Goal: Task Accomplishment & Management: Complete application form

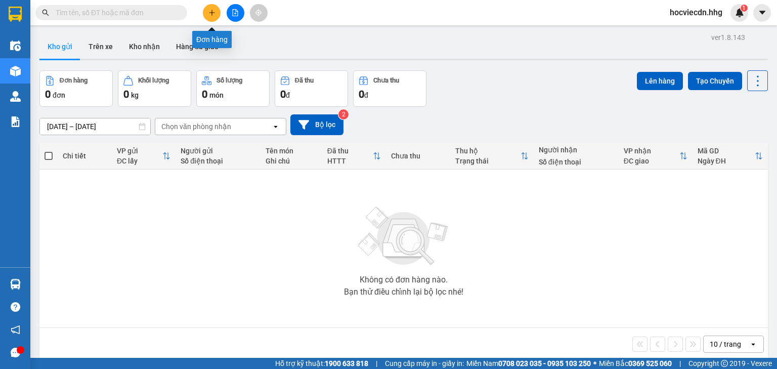
click at [211, 16] on button at bounding box center [212, 13] width 18 height 18
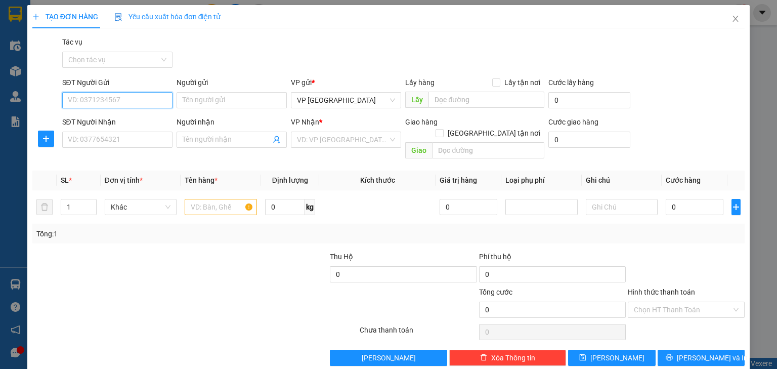
click at [125, 102] on input "SĐT Người Gửi" at bounding box center [117, 100] width 110 height 16
click at [110, 132] on input "SĐT Người Nhận" at bounding box center [117, 140] width 110 height 16
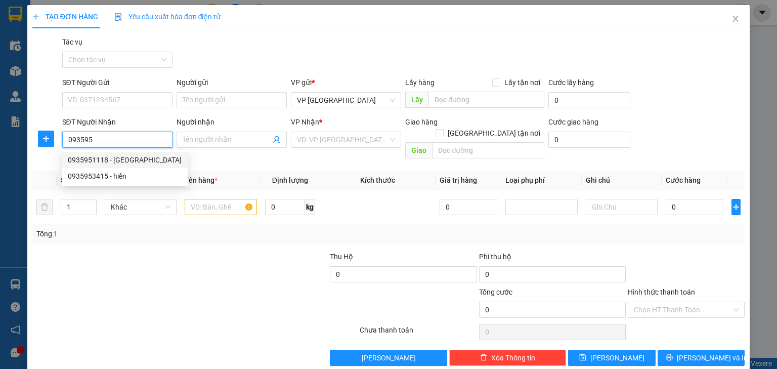
click at [105, 160] on div "0935951118 - Quang Cảnh" at bounding box center [125, 159] width 114 height 11
type input "0935951118"
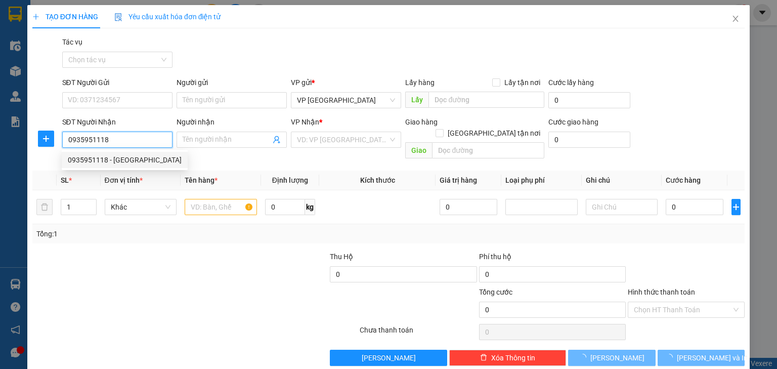
type input "Quang Cảnh"
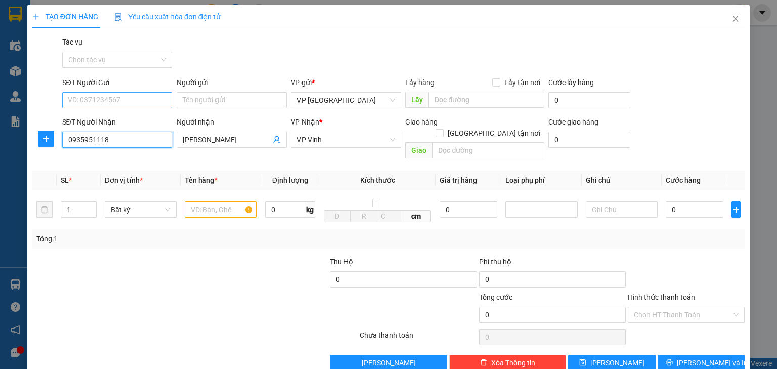
type input "0935951118"
click at [107, 103] on input "SĐT Người Gửi" at bounding box center [117, 100] width 110 height 16
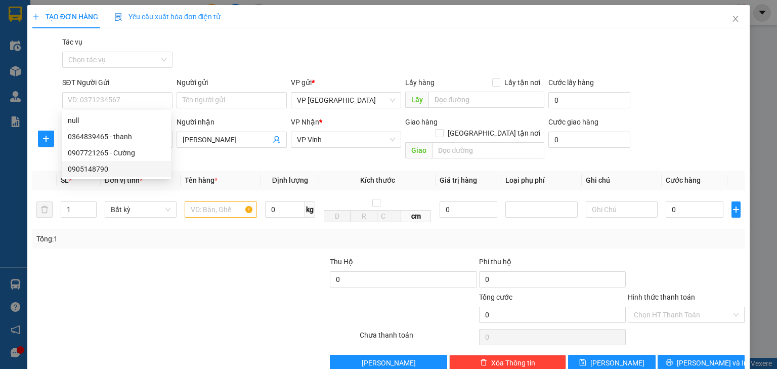
drag, startPoint x: 160, startPoint y: 232, endPoint x: 178, endPoint y: 224, distance: 19.7
click at [162, 233] on div "Tổng: 1" at bounding box center [168, 238] width 264 height 11
click at [216, 201] on input "text" at bounding box center [221, 209] width 72 height 16
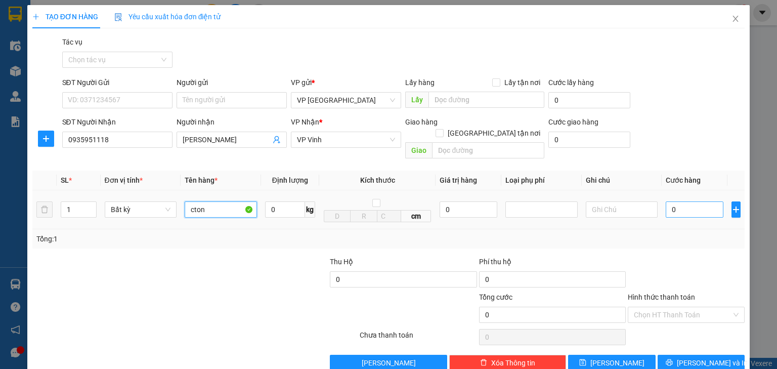
type input "cton"
click at [666, 201] on input "0" at bounding box center [695, 209] width 58 height 16
type input "6"
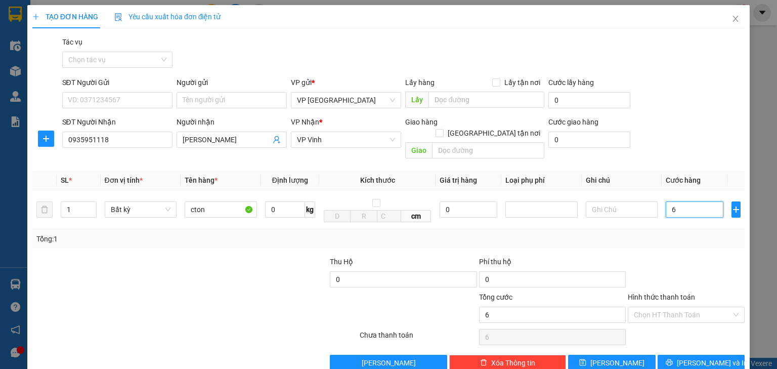
type input "60"
type input "600"
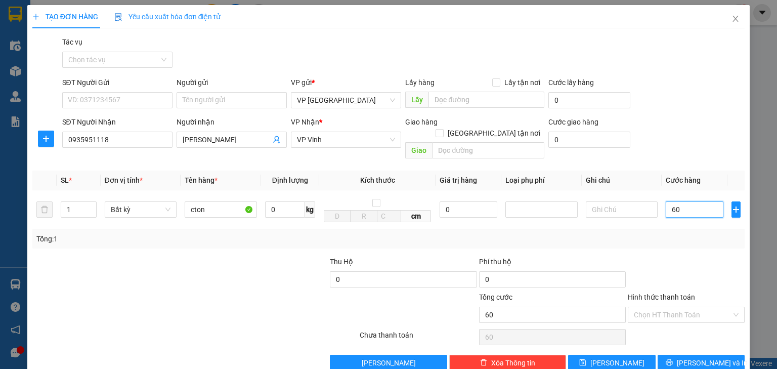
type input "600"
type input "6.000"
type input "60.000"
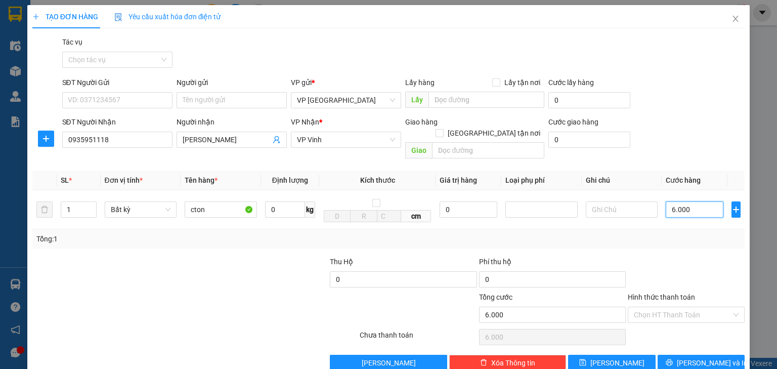
type input "60.000"
click at [680, 307] on input "Hình thức thanh toán" at bounding box center [683, 314] width 98 height 15
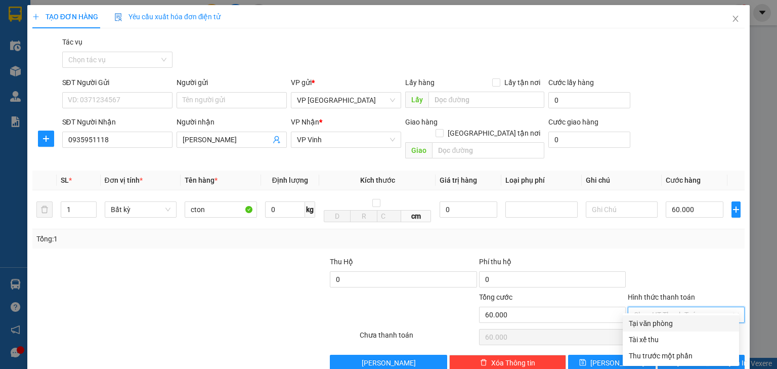
click at [652, 233] on div "Tổng: 1" at bounding box center [388, 238] width 704 height 11
click at [693, 355] on button "Lưu và In" at bounding box center [702, 363] width 88 height 16
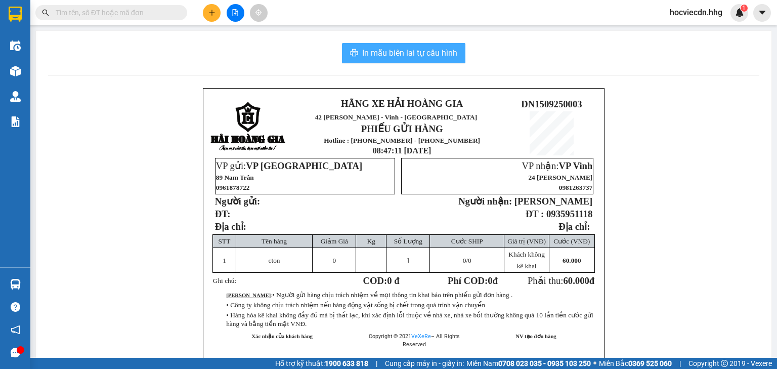
click at [414, 47] on span "In mẫu biên lai tự cấu hình" at bounding box center [409, 53] width 95 height 13
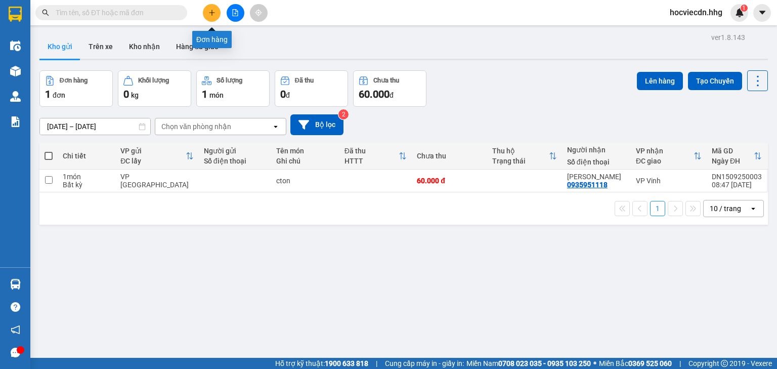
click at [205, 15] on button at bounding box center [212, 13] width 18 height 18
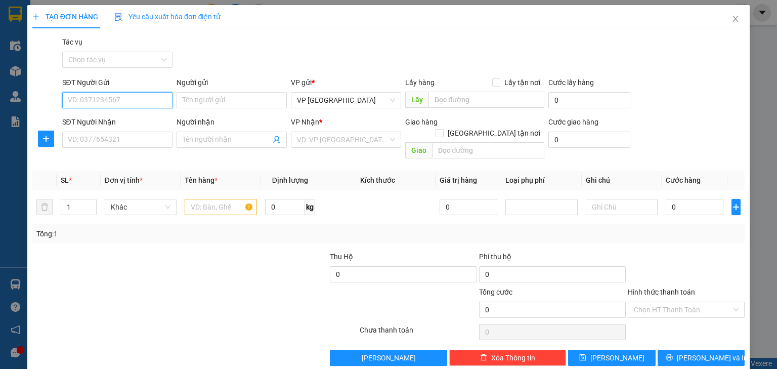
click at [138, 94] on input "SĐT Người Gửi" at bounding box center [117, 100] width 110 height 16
type input "0385696902"
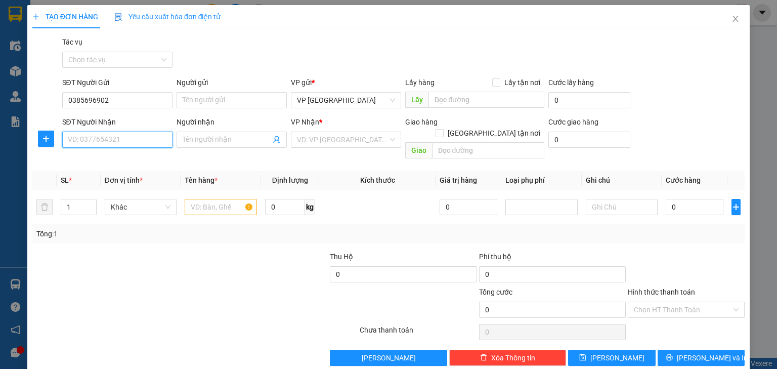
click at [103, 144] on input "SĐT Người Nhận" at bounding box center [117, 140] width 110 height 16
click at [103, 158] on div "0776954893" at bounding box center [116, 159] width 97 height 11
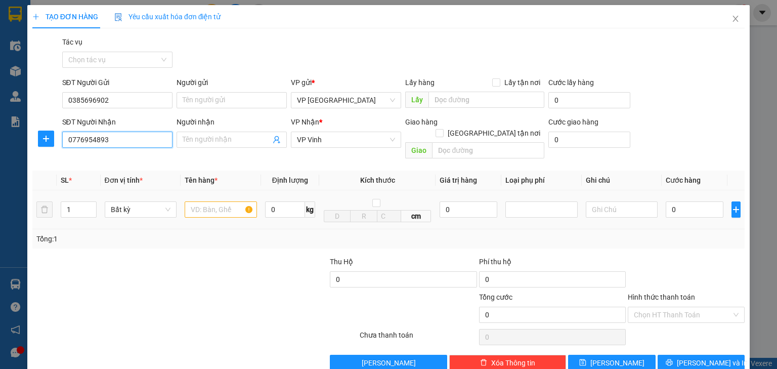
type input "0776954893"
click at [230, 201] on input "text" at bounding box center [221, 209] width 72 height 16
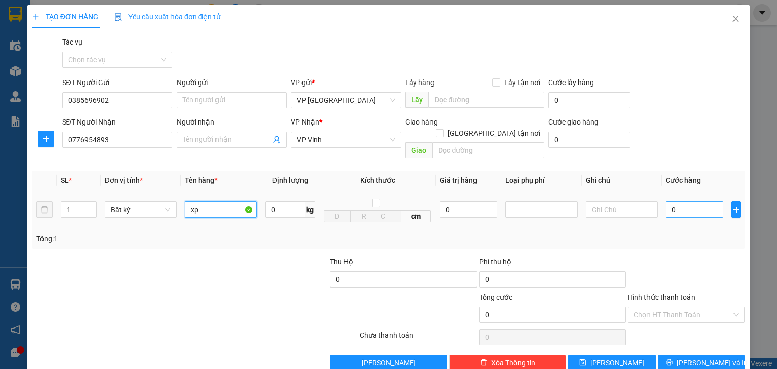
type input "xp"
click at [666, 201] on input "0" at bounding box center [695, 209] width 58 height 16
type input "8"
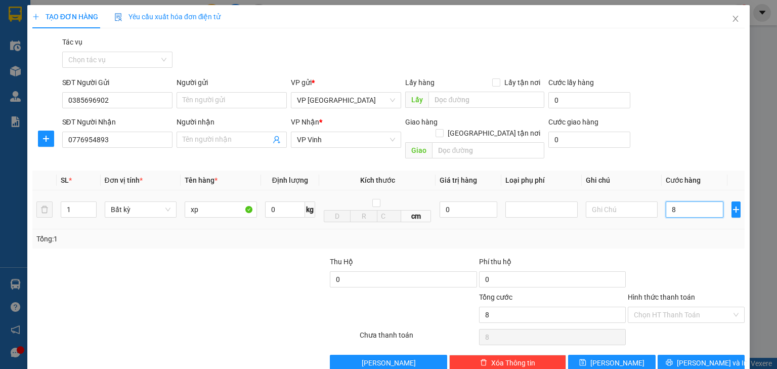
type input "80"
type input "800"
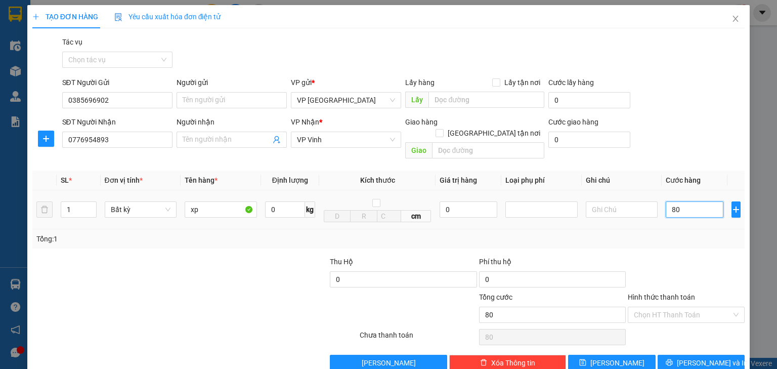
type input "800"
type input "8.000"
type input "80.000"
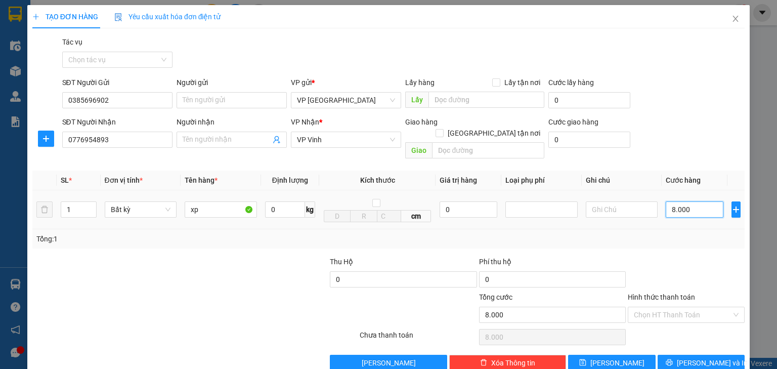
type input "80.000"
click at [192, 201] on input "xp" at bounding box center [221, 209] width 72 height 16
type input "xốp"
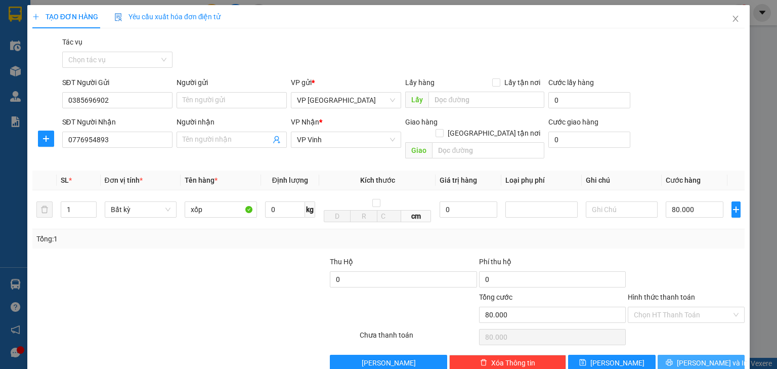
click at [695, 357] on span "Lưu và In" at bounding box center [712, 362] width 71 height 11
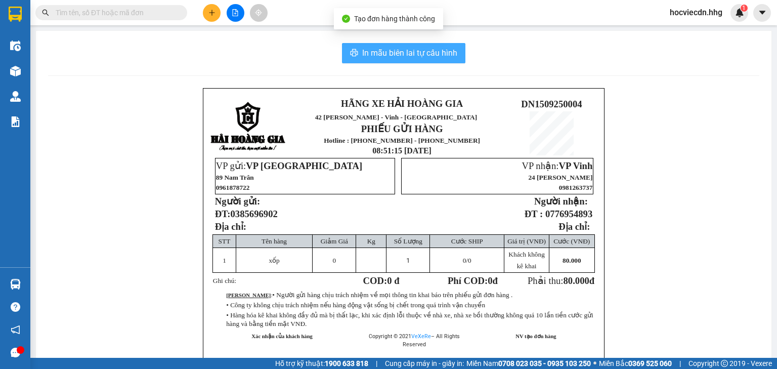
click at [418, 51] on span "In mẫu biên lai tự cấu hình" at bounding box center [409, 53] width 95 height 13
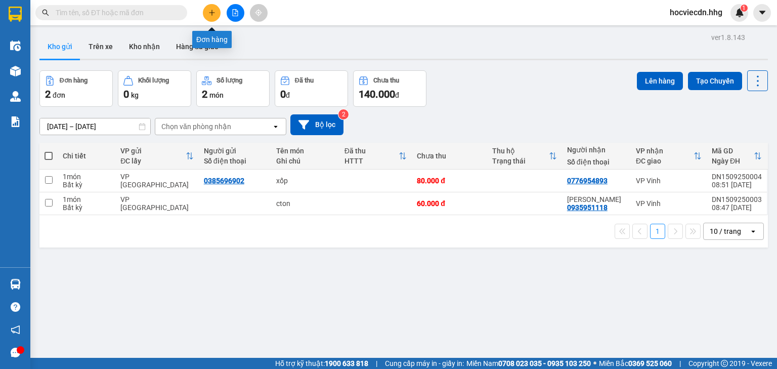
click at [211, 17] on button at bounding box center [212, 13] width 18 height 18
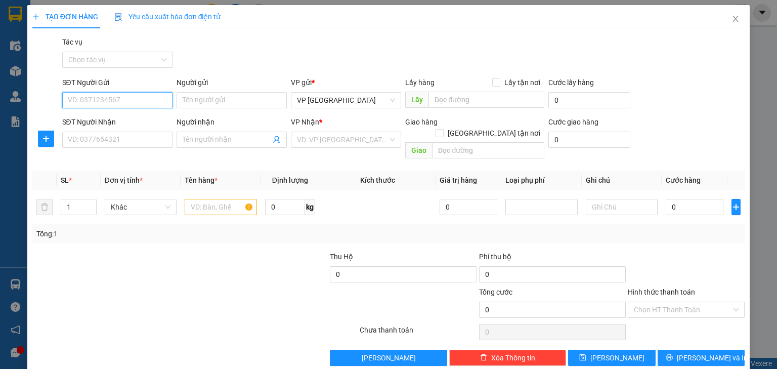
click at [129, 102] on input "SĐT Người Gửi" at bounding box center [117, 100] width 110 height 16
type input "0387155665"
click at [186, 101] on input "Người gửi" at bounding box center [232, 100] width 110 height 16
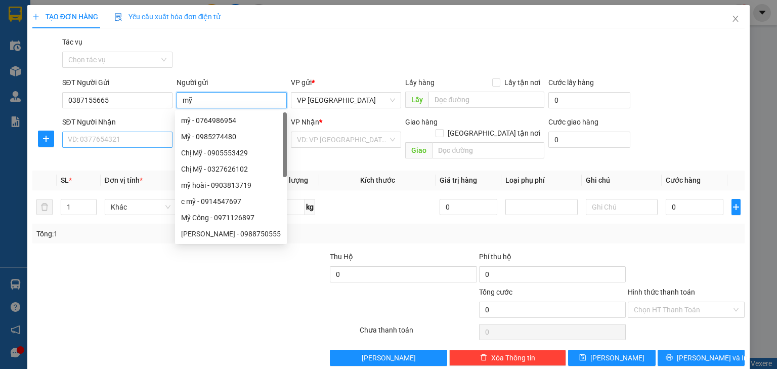
type input "mỹ"
click at [113, 133] on input "SĐT Người Nhận" at bounding box center [117, 140] width 110 height 16
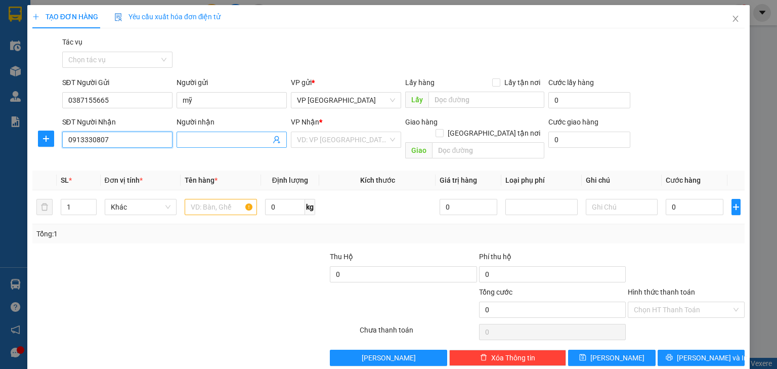
type input "0913330807"
click at [193, 140] on input "Người nhận" at bounding box center [227, 139] width 88 height 11
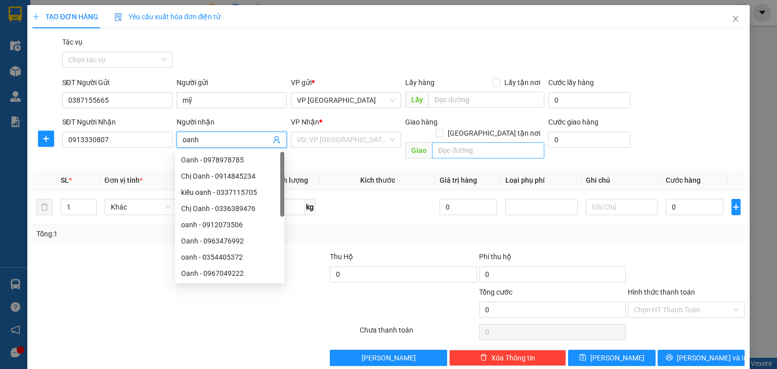
type input "oanh"
click at [442, 142] on input "text" at bounding box center [488, 150] width 112 height 16
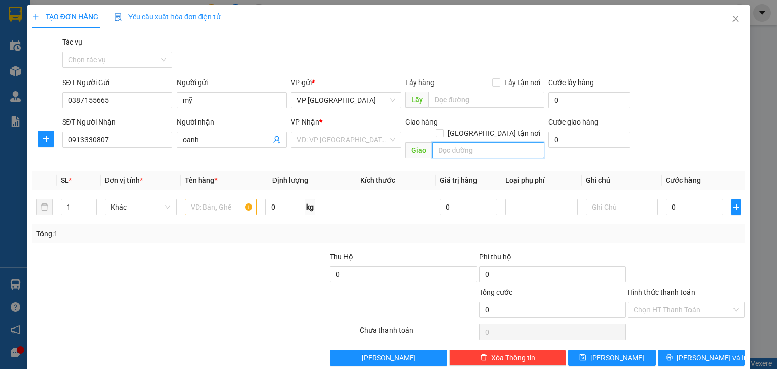
click at [445, 142] on input "text" at bounding box center [488, 150] width 112 height 16
click at [443, 98] on input "text" at bounding box center [487, 100] width 116 height 16
click at [299, 140] on input "search" at bounding box center [342, 139] width 91 height 15
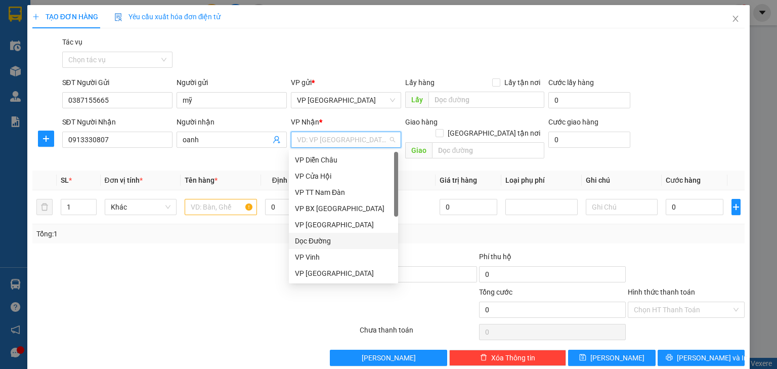
click at [313, 237] on div "Dọc Đường" at bounding box center [343, 240] width 97 height 11
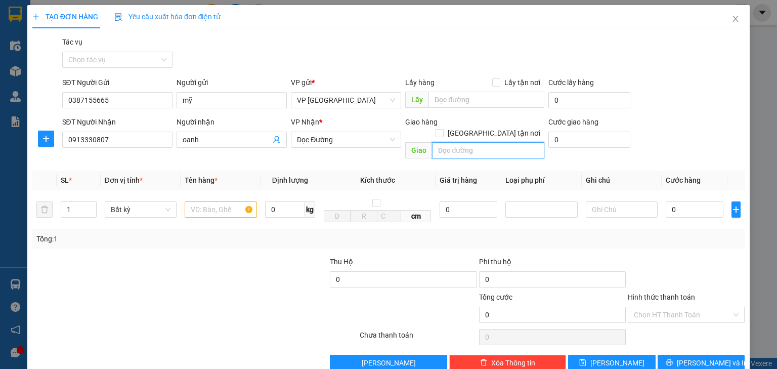
click at [464, 142] on input "text" at bounding box center [488, 150] width 112 height 16
click at [192, 201] on input "text" at bounding box center [221, 209] width 72 height 16
type input "ct cây"
click at [464, 142] on input "text" at bounding box center [488, 150] width 112 height 16
click at [433, 142] on input "kỳ anh" at bounding box center [488, 150] width 112 height 16
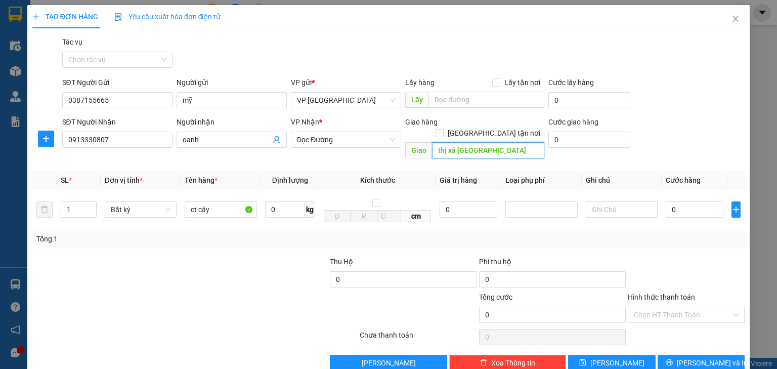
click at [480, 142] on input "thị xã kỳ anh" at bounding box center [488, 150] width 112 height 16
click at [483, 142] on input "thị xã kỳ anh..dương" at bounding box center [488, 150] width 112 height 16
click at [492, 142] on input "thị xã kỳ anh..đương" at bounding box center [488, 150] width 112 height 16
click at [511, 145] on input "thị xã kỳ anh..đương" at bounding box center [488, 150] width 112 height 16
type input "thị xã kỳ anh..khách sạn hai thủy"
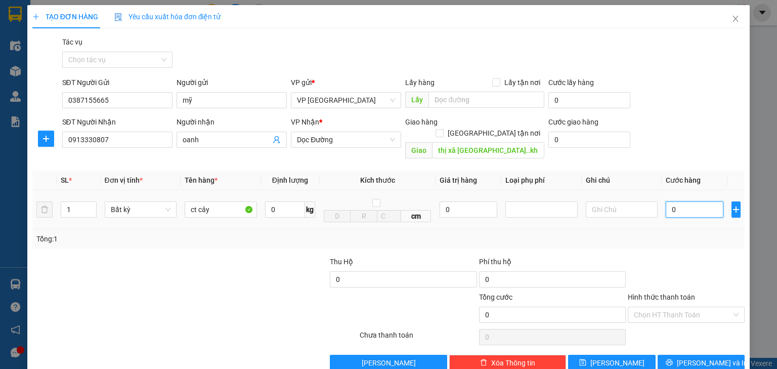
click at [669, 201] on input "0" at bounding box center [695, 209] width 58 height 16
type input "1"
type input "17"
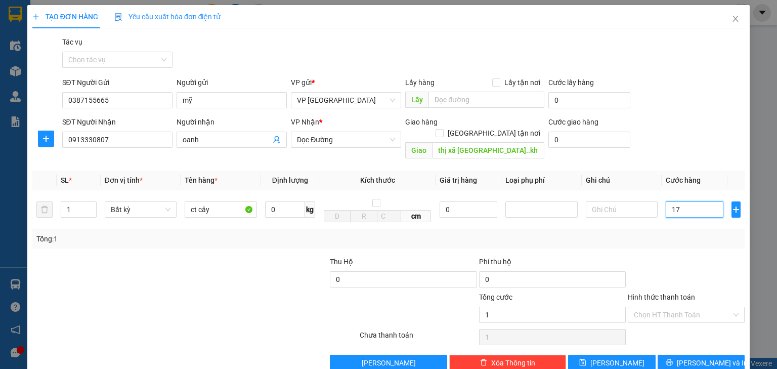
type input "17"
type input "170"
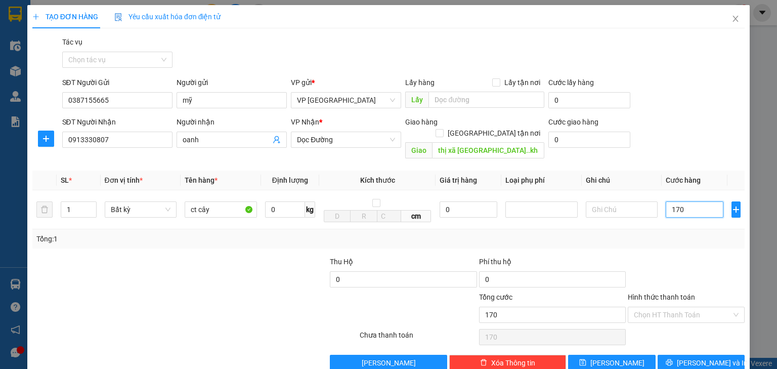
type input "1.700"
type input "17.000"
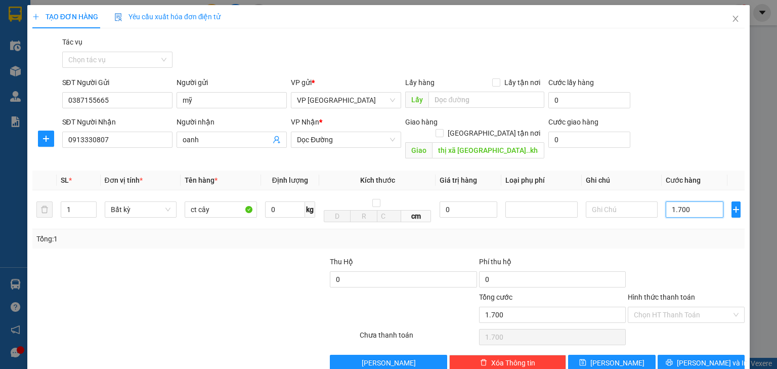
type input "17.000"
type input "170.000"
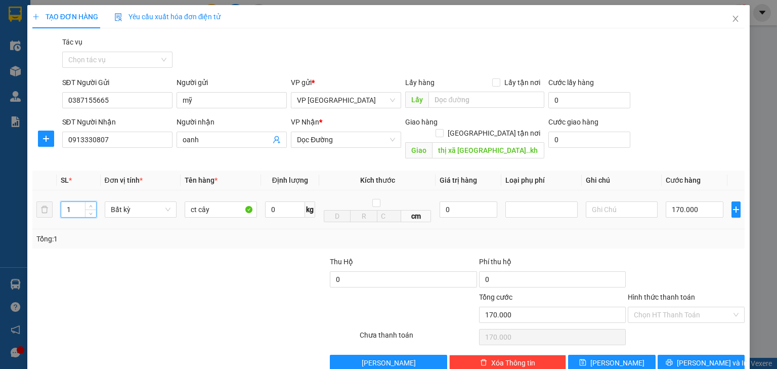
click at [79, 202] on input "1" at bounding box center [78, 209] width 34 height 15
type input "2"
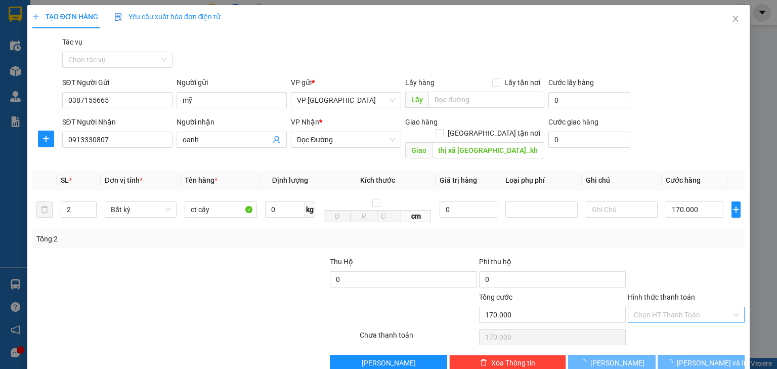
click at [685, 307] on input "Hình thức thanh toán" at bounding box center [683, 314] width 98 height 15
type input "0"
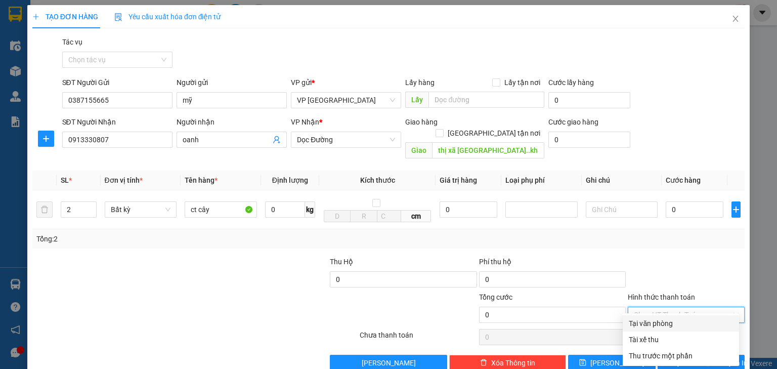
click at [663, 324] on div "Tại văn phòng" at bounding box center [681, 323] width 104 height 11
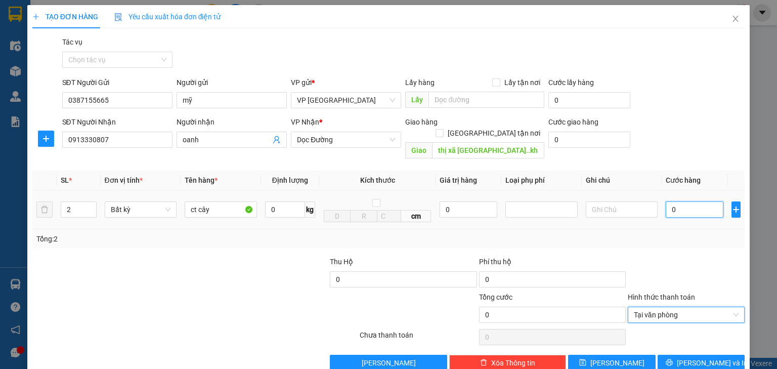
click at [674, 201] on input "0" at bounding box center [695, 209] width 58 height 16
type input "1"
type input "17"
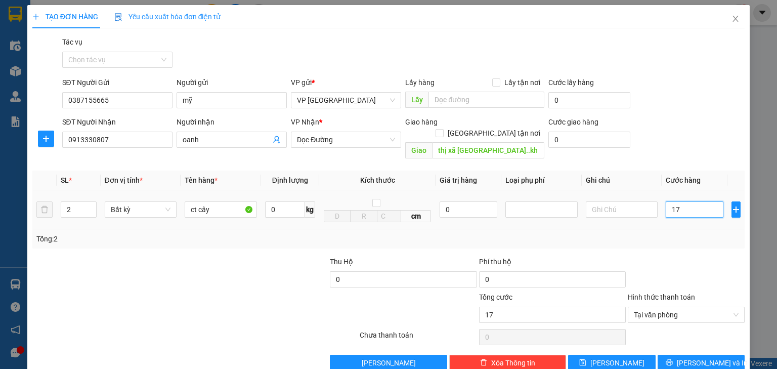
type input "170"
type input "1.700"
type input "17.000"
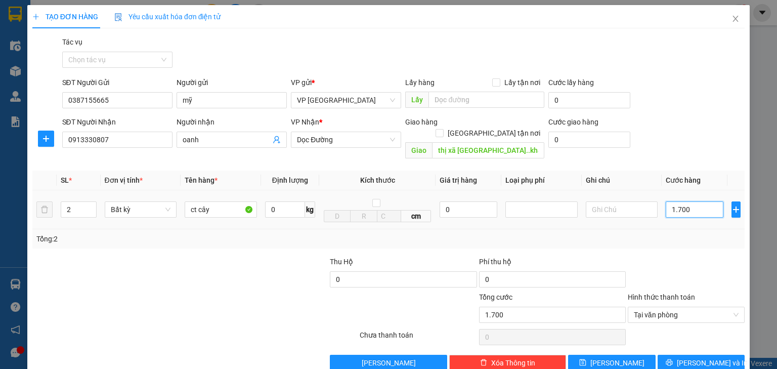
type input "17.000"
type input "170.000"
click at [684, 355] on button "Lưu và In" at bounding box center [702, 363] width 88 height 16
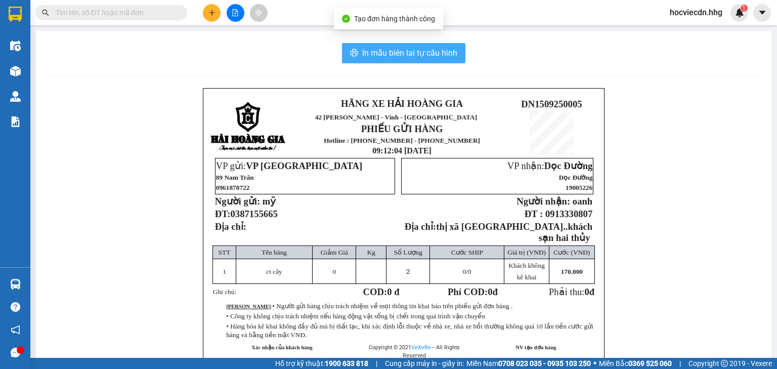
click at [397, 53] on span "In mẫu biên lai tự cấu hình" at bounding box center [409, 53] width 95 height 13
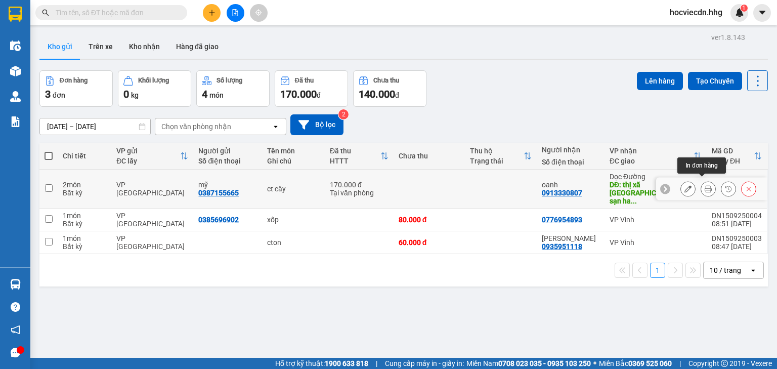
click at [705, 185] on icon at bounding box center [708, 188] width 7 height 7
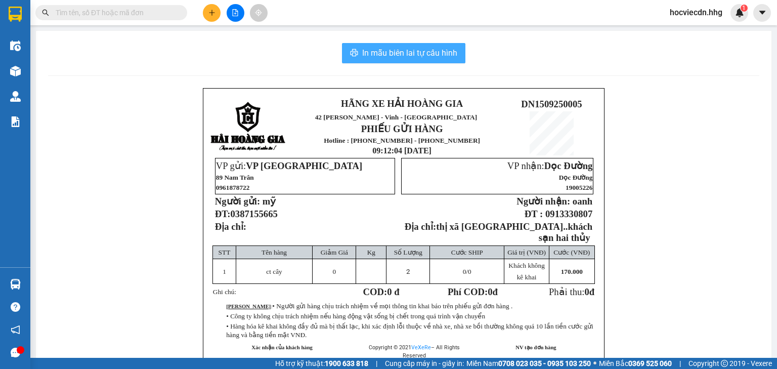
click at [383, 61] on button "In mẫu biên lai tự cấu hình" at bounding box center [403, 53] width 123 height 20
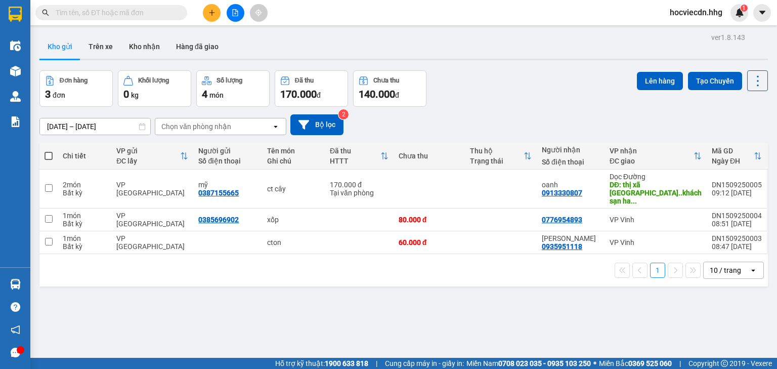
click at [213, 10] on icon "plus" at bounding box center [211, 12] width 7 height 7
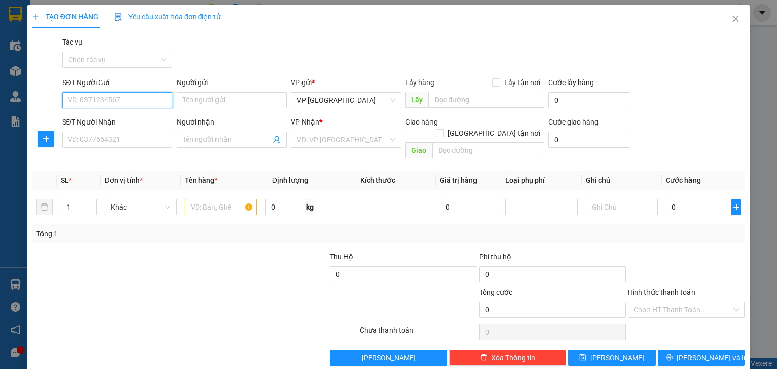
click at [104, 98] on input "SĐT Người Gửi" at bounding box center [117, 100] width 110 height 16
click at [98, 135] on input "SĐT Người Nhận" at bounding box center [117, 140] width 110 height 16
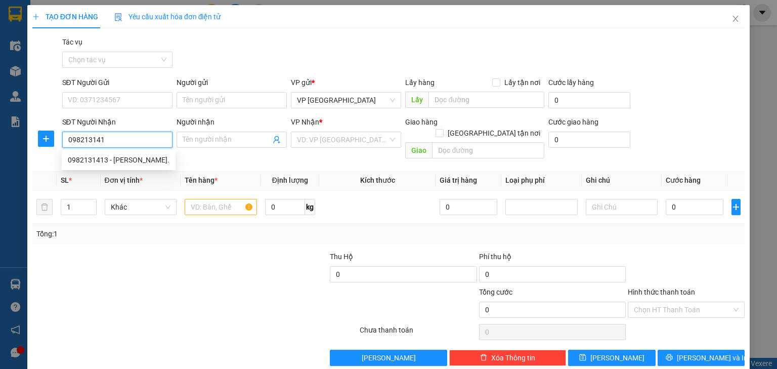
type input "0982131413"
click at [119, 158] on div "0982131413 - Anh Khoa." at bounding box center [119, 159] width 102 height 11
type input "Anh Khoa."
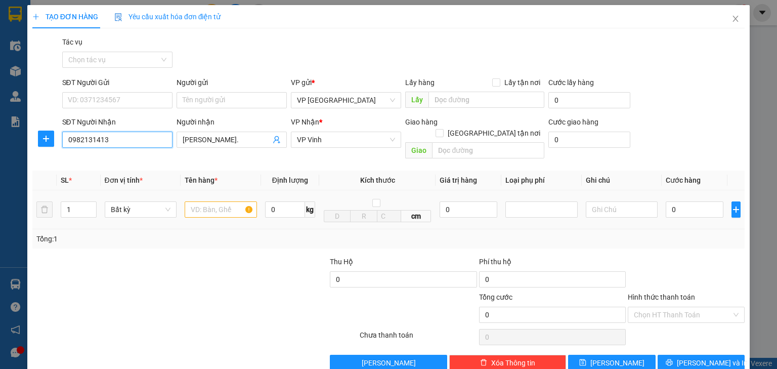
type input "0982131413"
click at [194, 201] on input "text" at bounding box center [221, 209] width 72 height 16
click at [83, 202] on input "1" at bounding box center [78, 209] width 34 height 15
type input "2"
click at [215, 201] on input "text" at bounding box center [221, 209] width 72 height 16
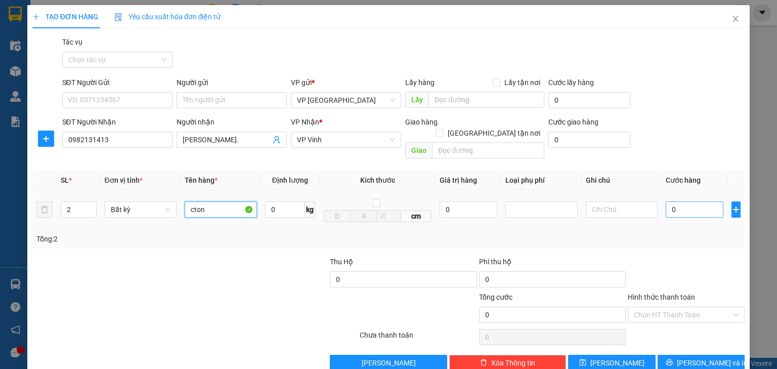
type input "cton"
click at [666, 201] on input "0" at bounding box center [695, 209] width 58 height 16
type input "3"
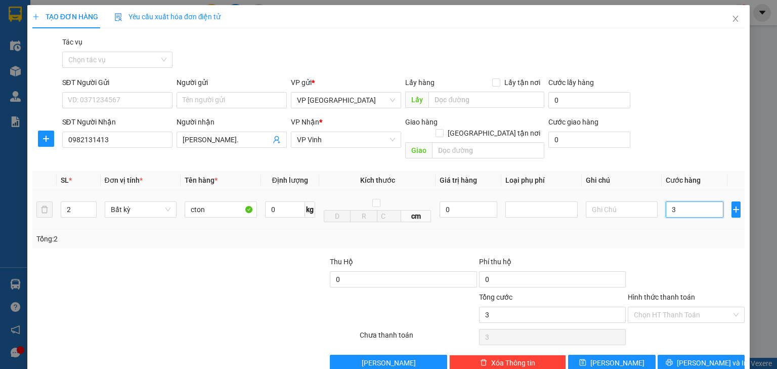
type input "30"
type input "300"
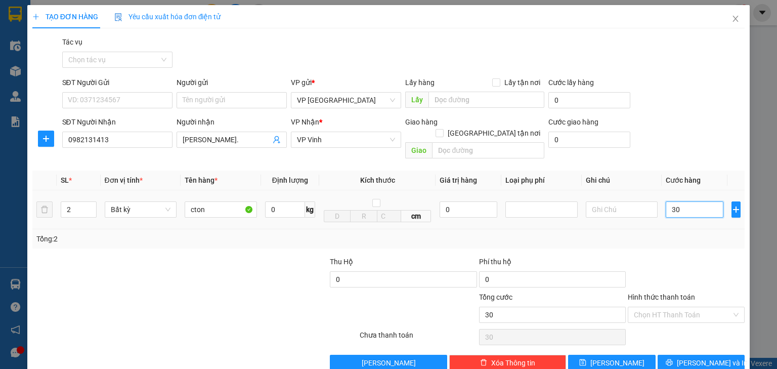
type input "300"
type input "3.000"
type input "30.000"
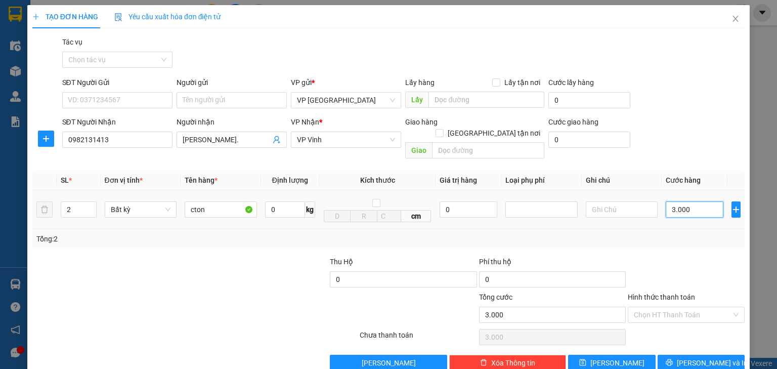
type input "30.000"
type input "300.000"
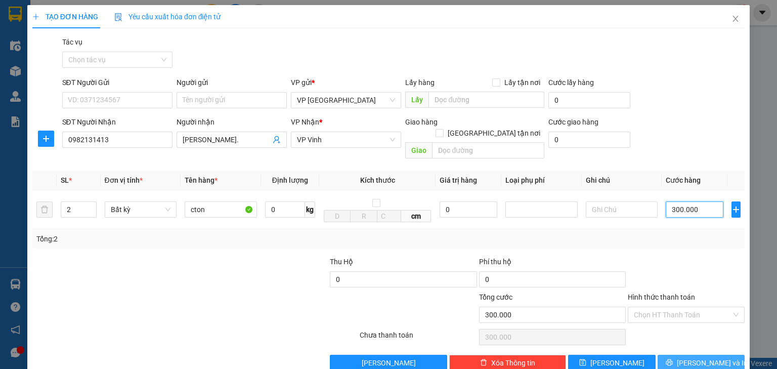
type input "300.000"
click at [684, 355] on button "Lưu và In" at bounding box center [702, 363] width 88 height 16
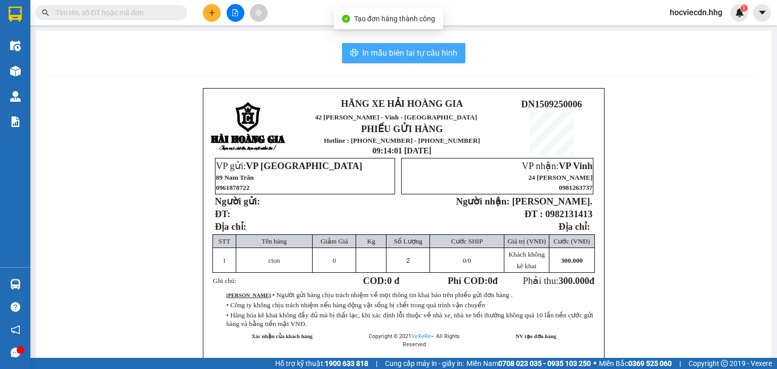
click at [399, 54] on span "In mẫu biên lai tự cấu hình" at bounding box center [409, 53] width 95 height 13
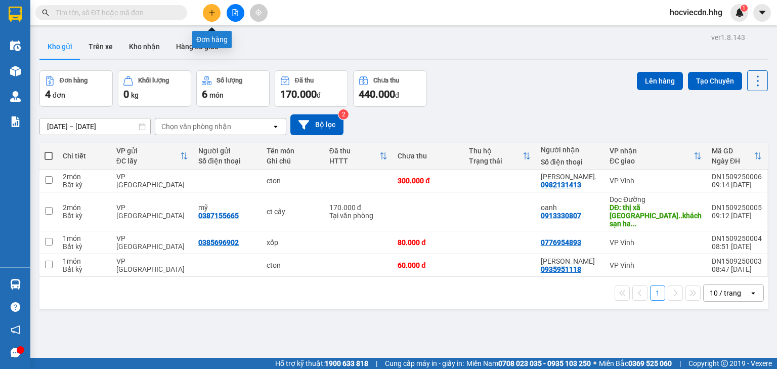
click at [213, 16] on icon "plus" at bounding box center [211, 12] width 7 height 7
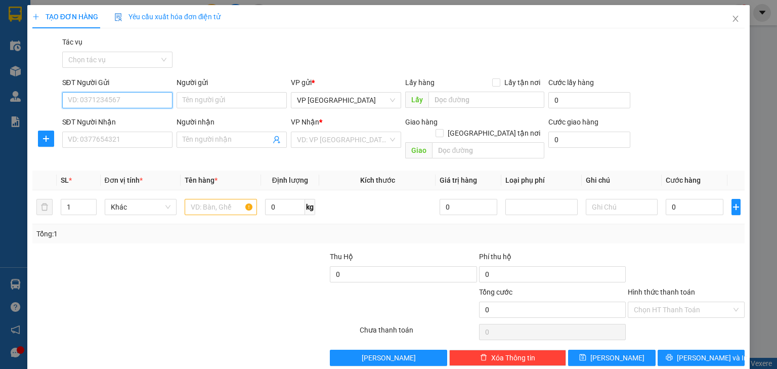
click at [126, 99] on input "SĐT Người Gửi" at bounding box center [117, 100] width 110 height 16
click at [101, 119] on div "0934946970 - Đức" at bounding box center [125, 120] width 114 height 11
type input "0934946970"
type input "Đức"
type input "0934946970"
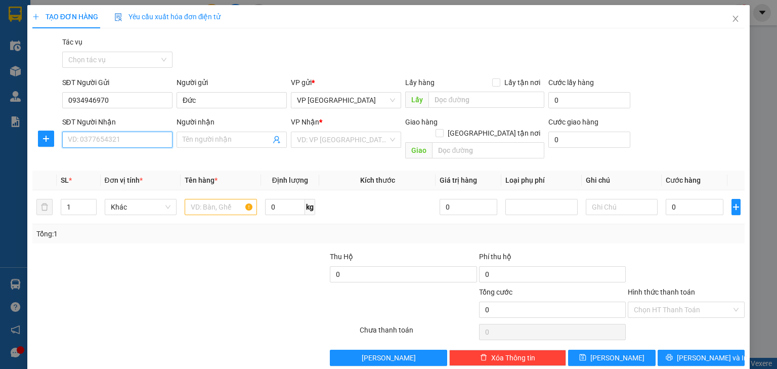
click at [88, 142] on input "SĐT Người Nhận" at bounding box center [117, 140] width 110 height 16
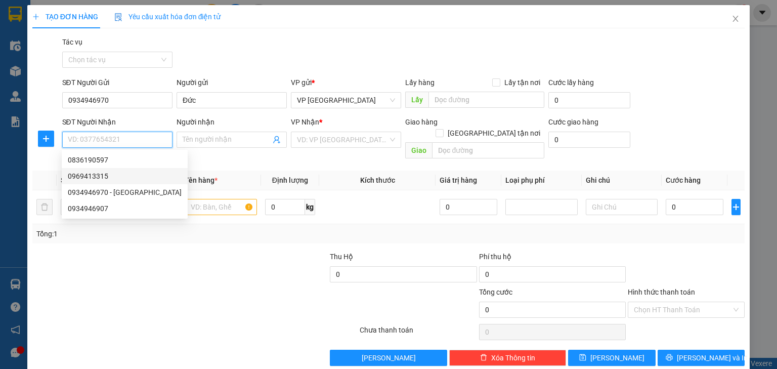
click at [84, 178] on div "0969413315" at bounding box center [125, 176] width 114 height 11
type input "0969413315"
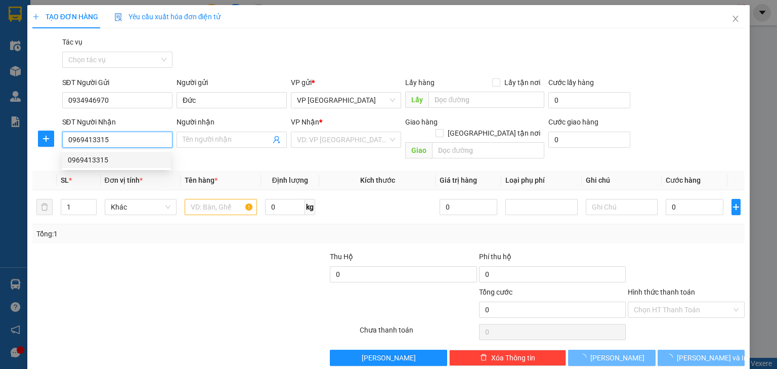
type input "VP Can Lộc,Hà Tĩnh"
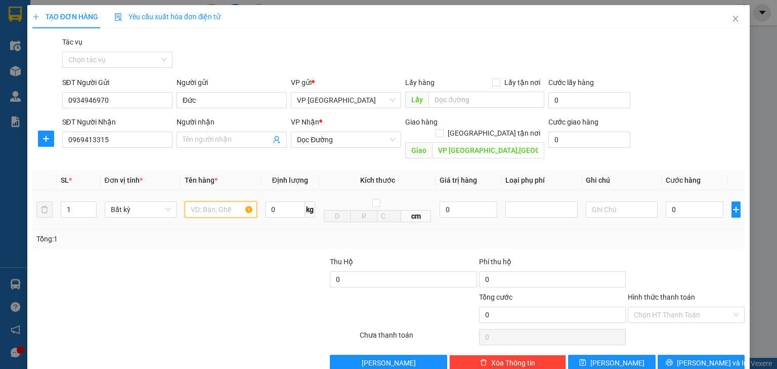
click at [219, 201] on input "text" at bounding box center [221, 209] width 72 height 16
type input "thùng nhỏ"
click at [666, 201] on input "0" at bounding box center [695, 209] width 58 height 16
type input "5"
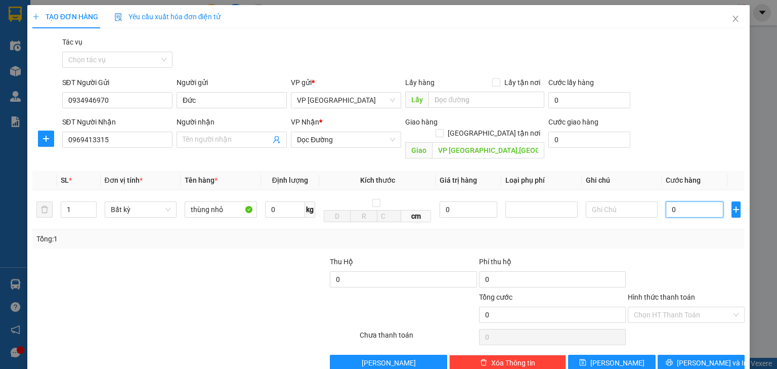
type input "5"
type input "50"
type input "500"
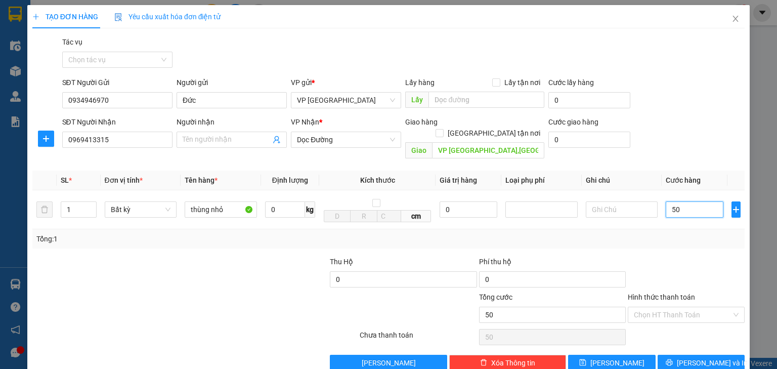
type input "500"
type input "5.000"
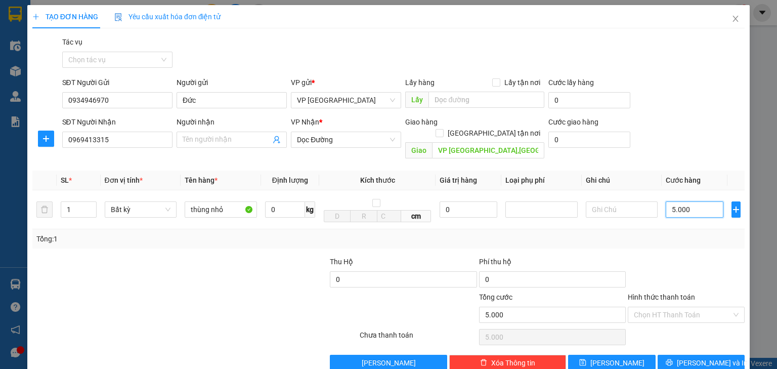
type input "50.000"
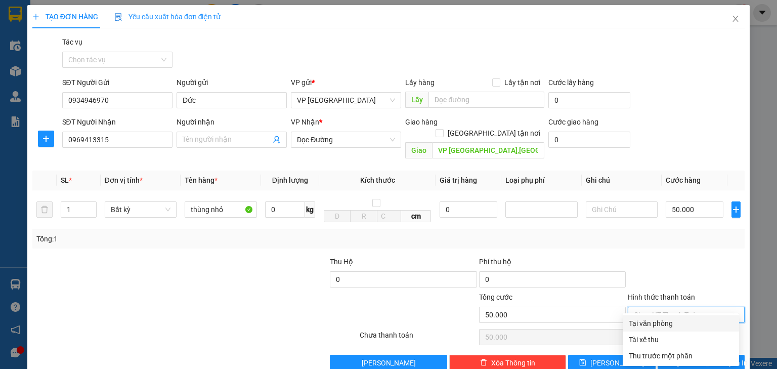
click at [658, 307] on input "Hình thức thanh toán" at bounding box center [683, 314] width 98 height 15
click at [651, 256] on div at bounding box center [686, 273] width 119 height 35
click at [674, 355] on button "Lưu và In" at bounding box center [702, 363] width 88 height 16
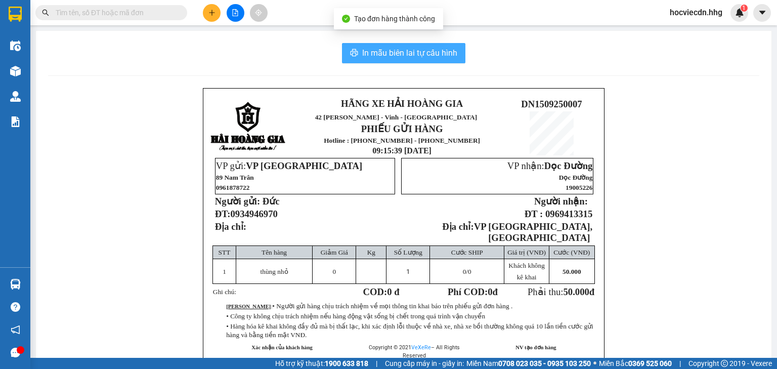
click at [408, 58] on span "In mẫu biên lai tự cấu hình" at bounding box center [409, 53] width 95 height 13
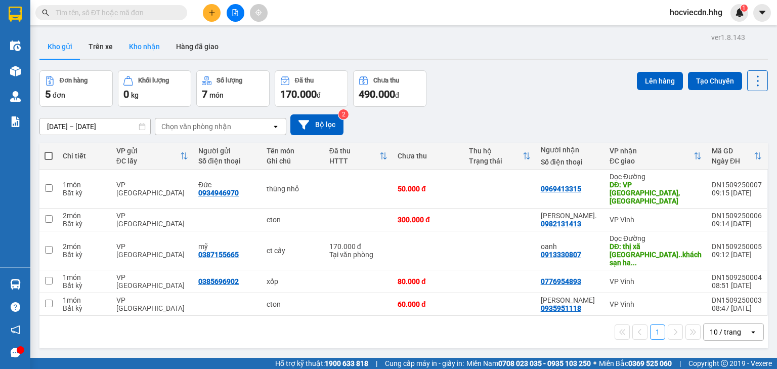
click at [145, 53] on button "Kho nhận" at bounding box center [144, 46] width 47 height 24
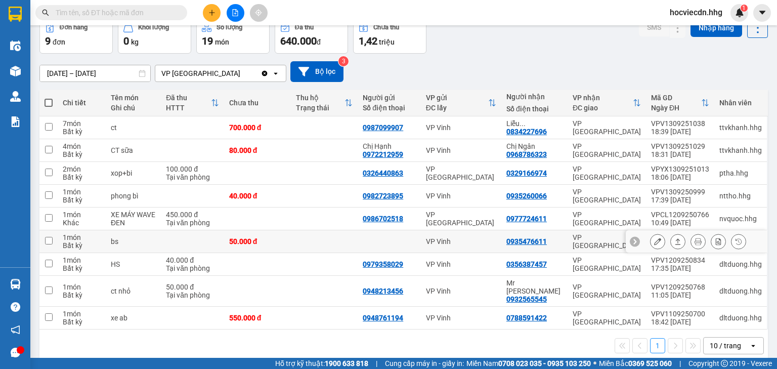
scroll to position [57, 0]
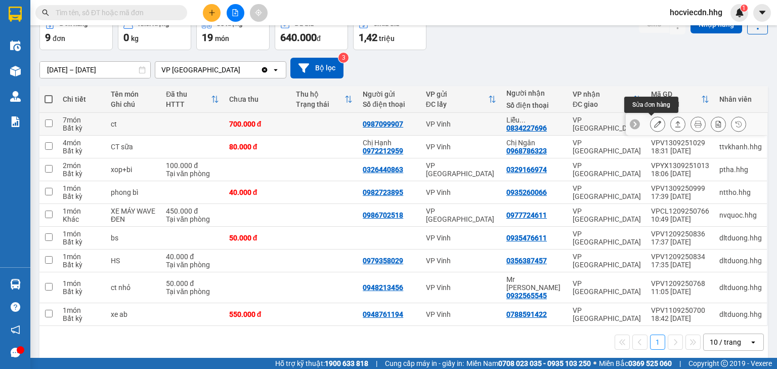
click at [654, 125] on icon at bounding box center [657, 123] width 7 height 7
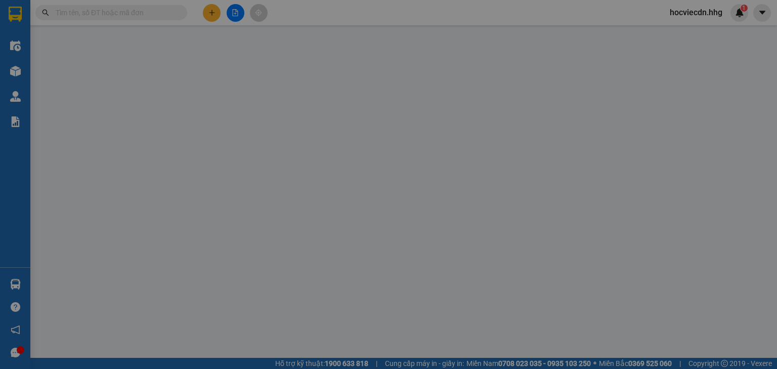
type input "0987099907"
type input "0834227696"
type input "Liễu 0935416168"
type input "700.000"
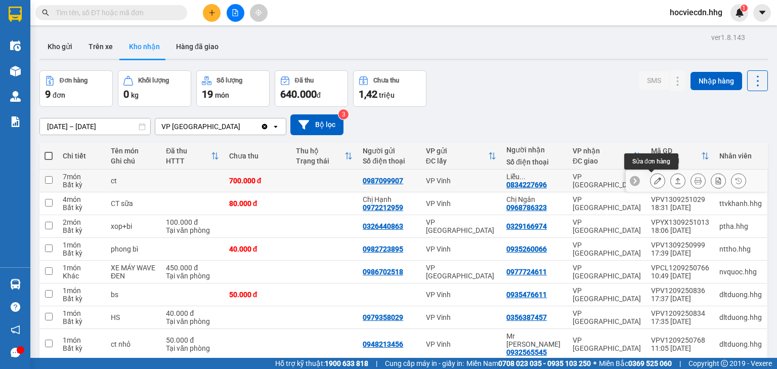
click at [654, 181] on icon at bounding box center [657, 180] width 7 height 7
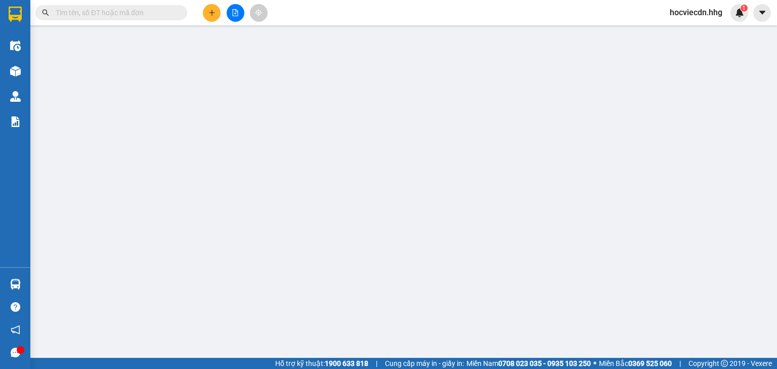
type input "0987099907"
type input "0834227696"
type input "Liễu 0935416168"
type input "700.000"
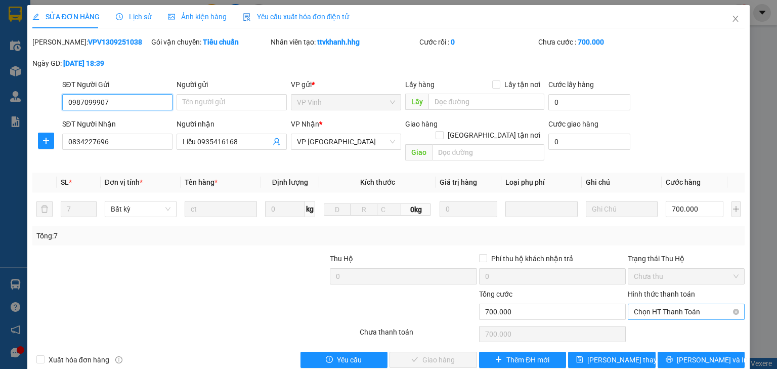
click at [671, 304] on span "Chọn HT Thanh Toán" at bounding box center [686, 311] width 105 height 15
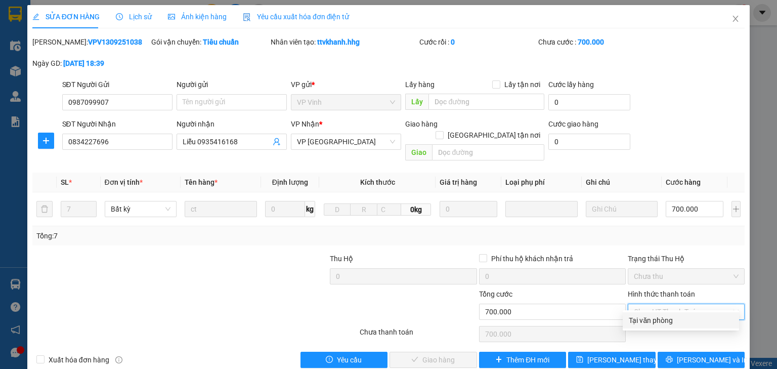
click at [652, 323] on div "Tại văn phòng" at bounding box center [681, 320] width 104 height 11
type input "0"
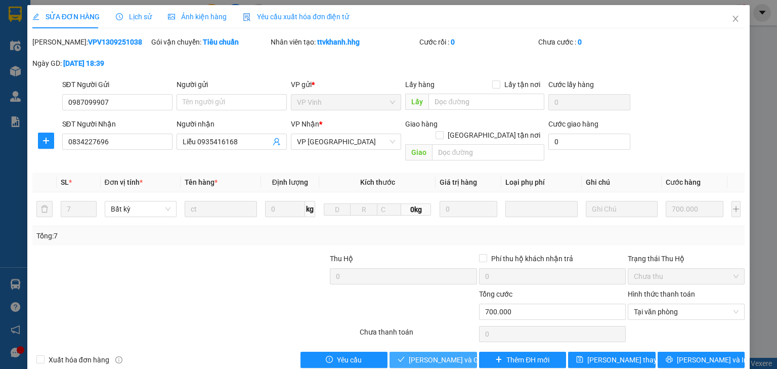
click at [447, 354] on span "Lưu và Giao hàng" at bounding box center [457, 359] width 97 height 11
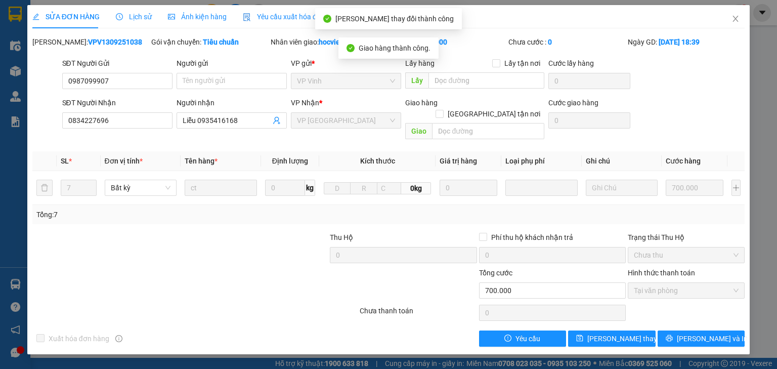
click at [706, 92] on div "SĐT Người Gửi 0987099907 Người gửi Tên người gửi VP gửi * VP Vinh Lấy hàng Lấy …" at bounding box center [403, 75] width 687 height 35
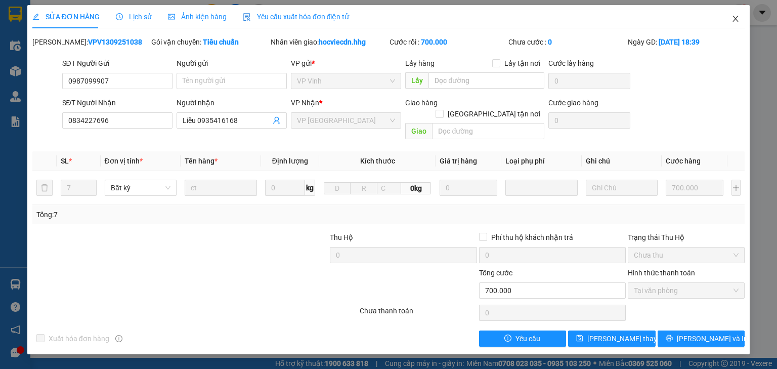
click at [733, 20] on icon "close" at bounding box center [736, 19] width 8 height 8
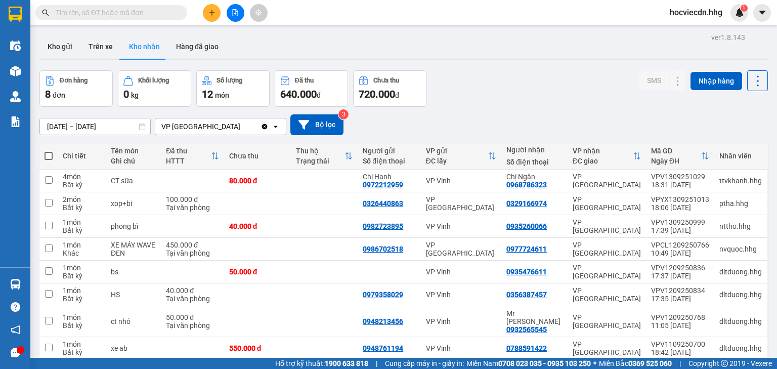
click at [146, 47] on button "Kho nhận" at bounding box center [144, 46] width 47 height 24
click at [654, 204] on icon at bounding box center [657, 203] width 7 height 7
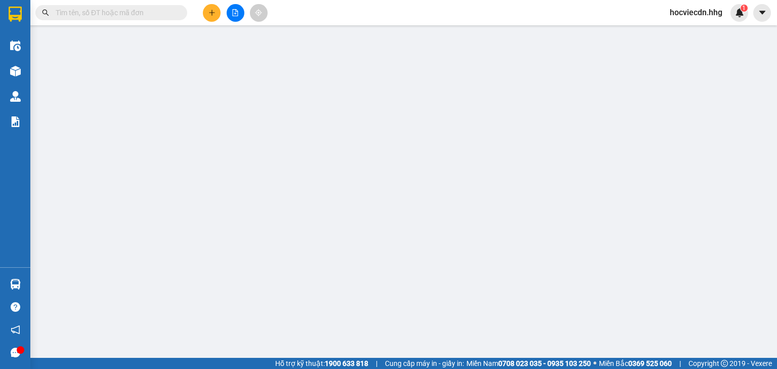
type input "0326440863"
type input "0329166974"
type input "100.000"
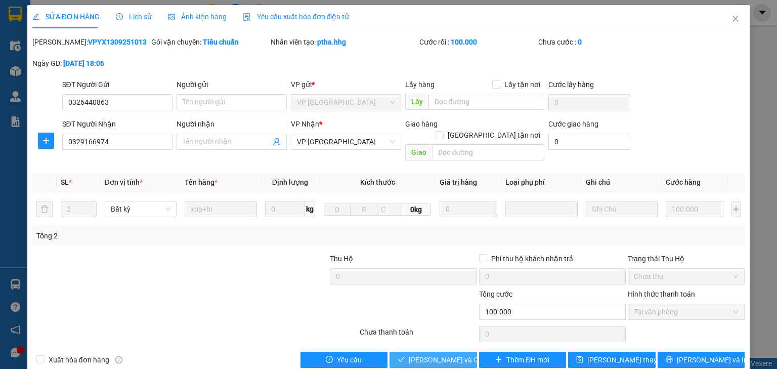
click at [425, 354] on span "Lưu và Giao hàng" at bounding box center [457, 359] width 97 height 11
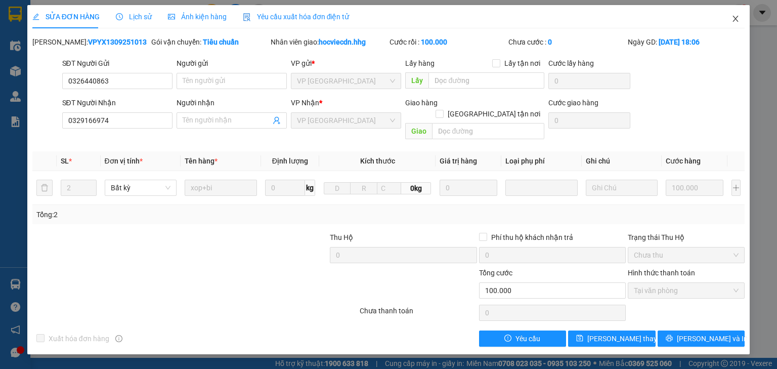
click at [736, 20] on icon "close" at bounding box center [736, 19] width 8 height 8
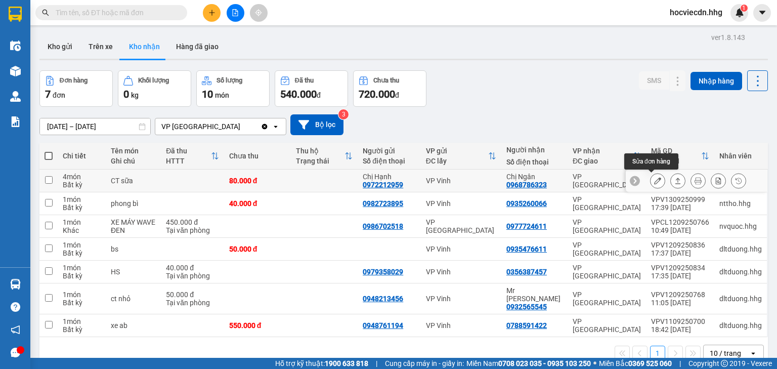
click at [654, 178] on icon at bounding box center [657, 180] width 7 height 7
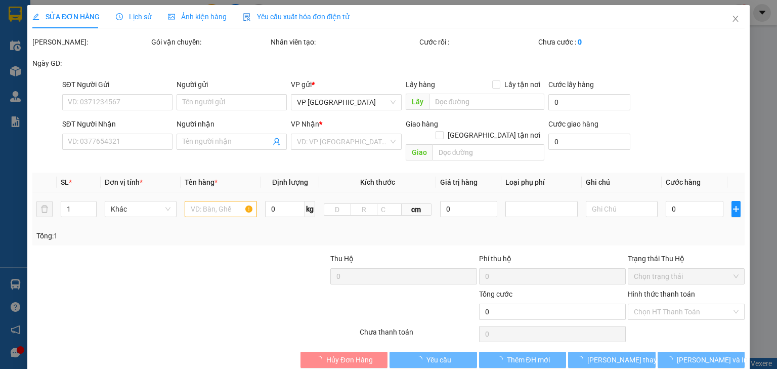
type input "0972212959"
type input "Chị Hạnh"
type input "0968786323"
type input "Chị Ngân"
type input "80.000"
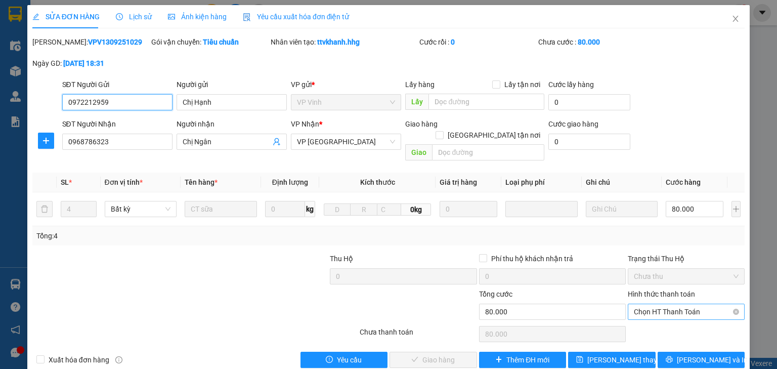
click at [696, 304] on span "Chọn HT Thanh Toán" at bounding box center [686, 311] width 105 height 15
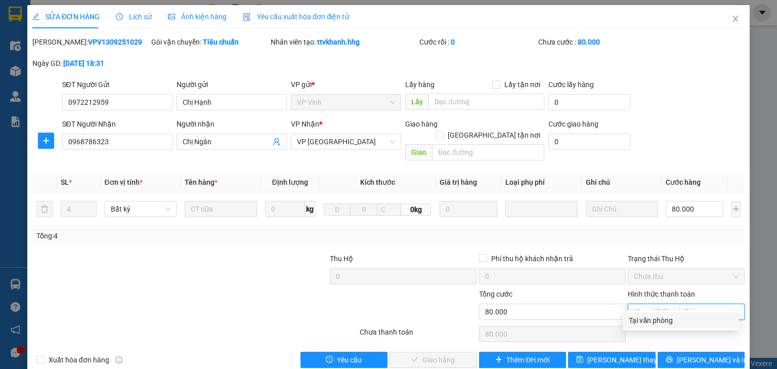
click at [662, 321] on div "Tại văn phòng" at bounding box center [681, 320] width 104 height 11
type input "0"
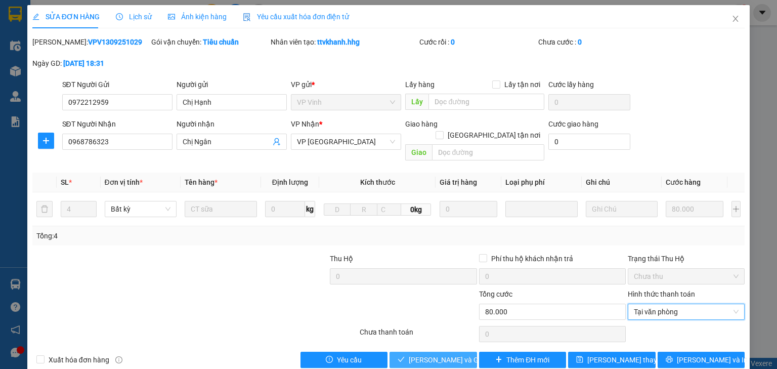
click at [450, 354] on span "Lưu và Giao hàng" at bounding box center [457, 359] width 97 height 11
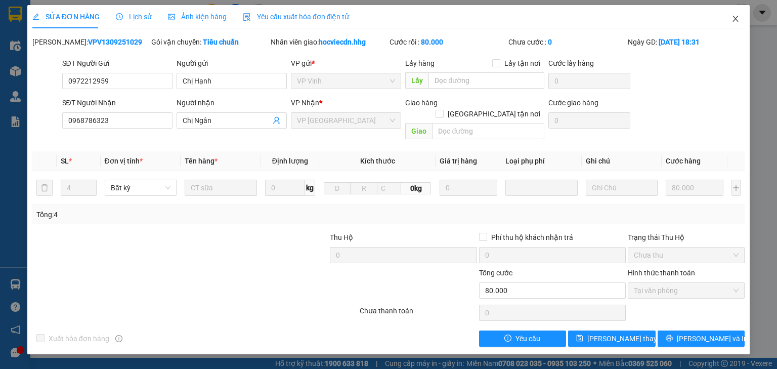
click at [735, 20] on icon "close" at bounding box center [736, 19] width 6 height 6
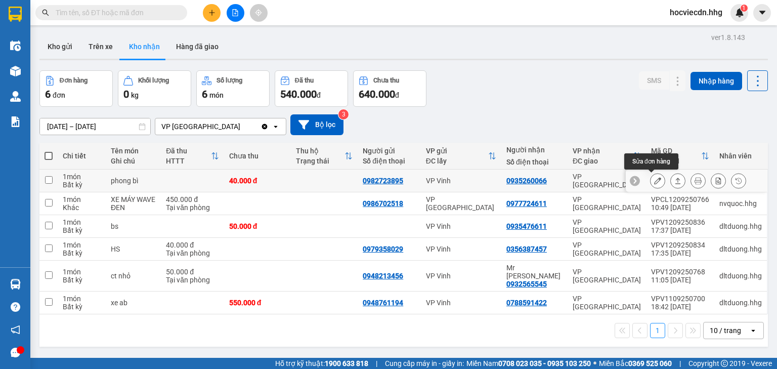
click at [654, 182] on icon at bounding box center [657, 180] width 7 height 7
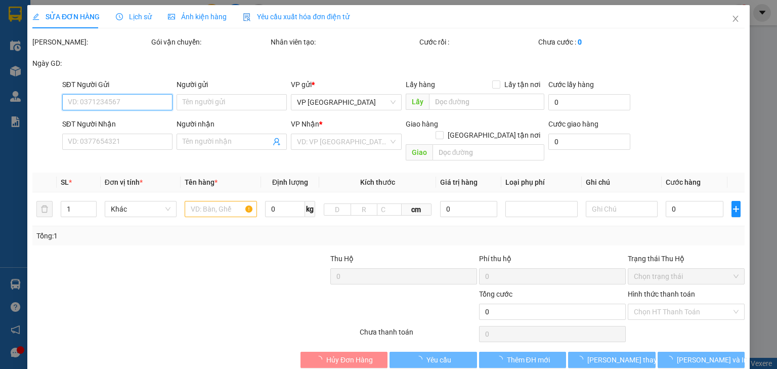
type input "0982723895"
type input "0935260066"
type input "40.000"
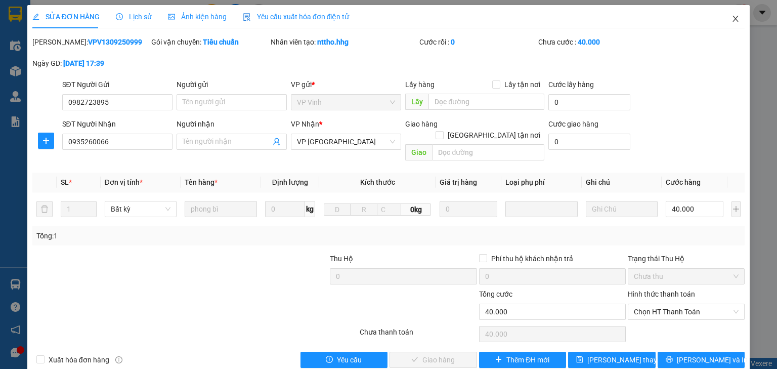
click at [733, 18] on icon "close" at bounding box center [736, 19] width 6 height 6
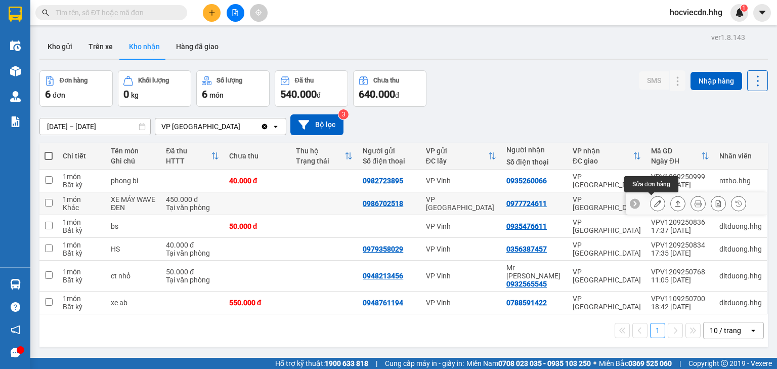
click at [651, 201] on button at bounding box center [658, 204] width 14 height 18
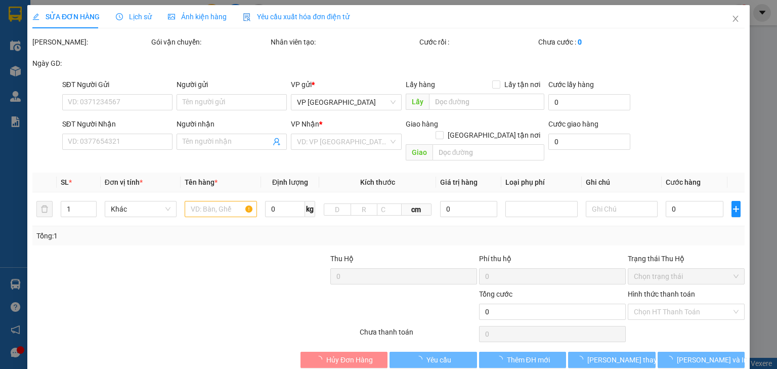
type input "0986702518"
type input "0977724611"
type input "450.000"
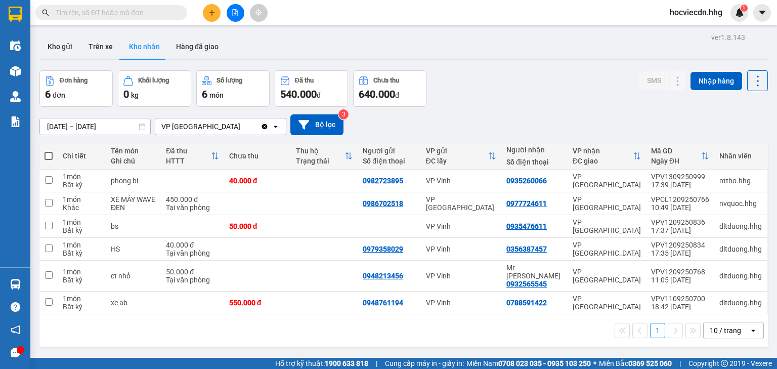
click at [144, 49] on button "Kho nhận" at bounding box center [144, 46] width 47 height 24
click at [654, 246] on icon at bounding box center [657, 248] width 7 height 7
click at [207, 18] on button at bounding box center [212, 13] width 18 height 18
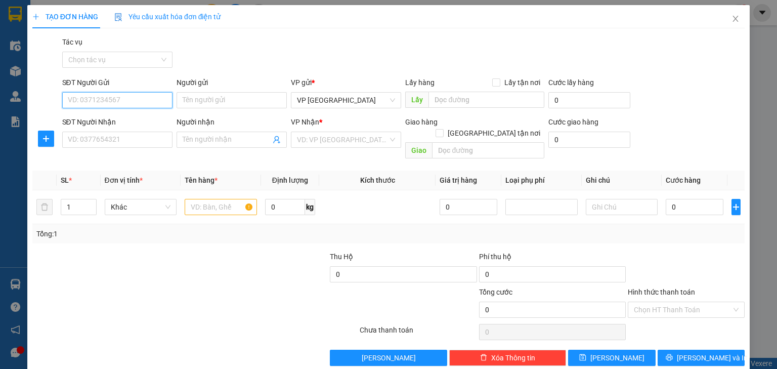
click at [119, 99] on input "SĐT Người Gửi" at bounding box center [117, 100] width 110 height 16
click at [107, 136] on input "SĐT Người Nhận" at bounding box center [117, 140] width 110 height 16
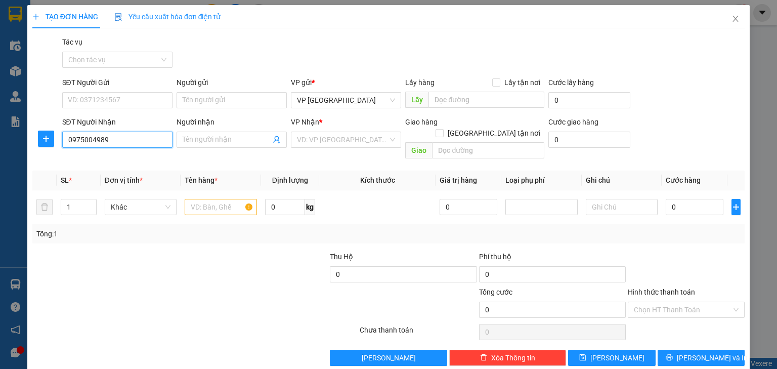
type input "0975004989"
click at [343, 128] on div "VP Nhận *" at bounding box center [346, 123] width 110 height 15
click at [342, 136] on input "search" at bounding box center [342, 139] width 91 height 15
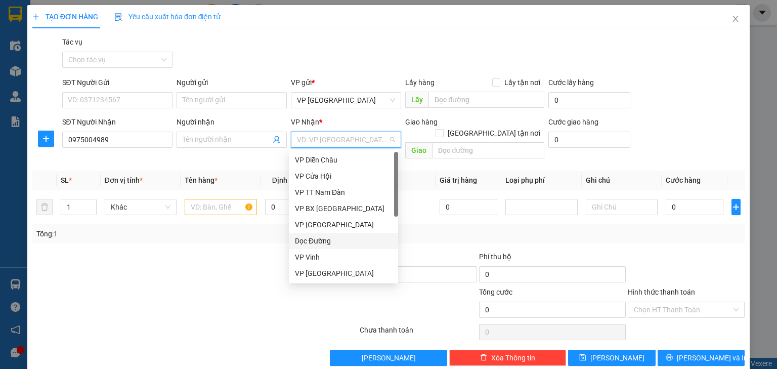
click at [325, 242] on div "Dọc Đường" at bounding box center [343, 240] width 97 height 11
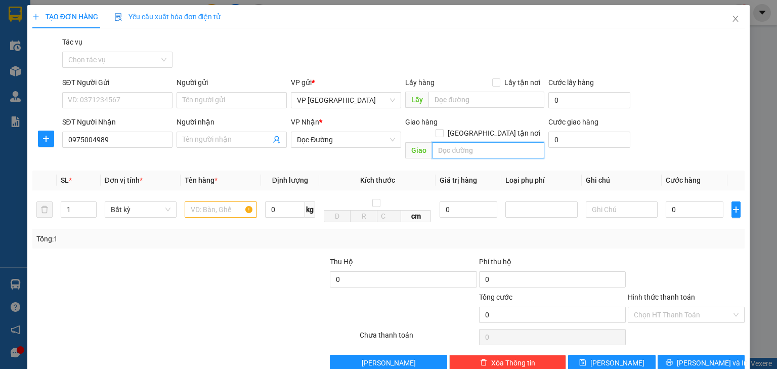
click at [447, 142] on input "text" at bounding box center [488, 150] width 112 height 16
click at [508, 142] on input "text" at bounding box center [488, 150] width 112 height 16
type input "bến xe đô lương"
click at [222, 202] on input "text" at bounding box center [221, 209] width 72 height 16
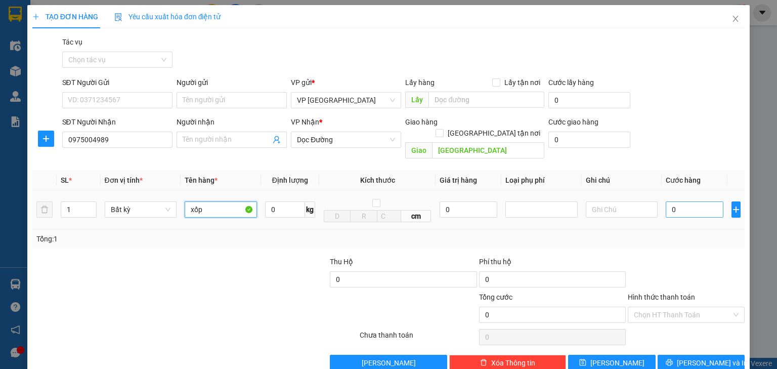
type input "xốp"
click at [674, 201] on input "0" at bounding box center [695, 209] width 58 height 16
type input "5"
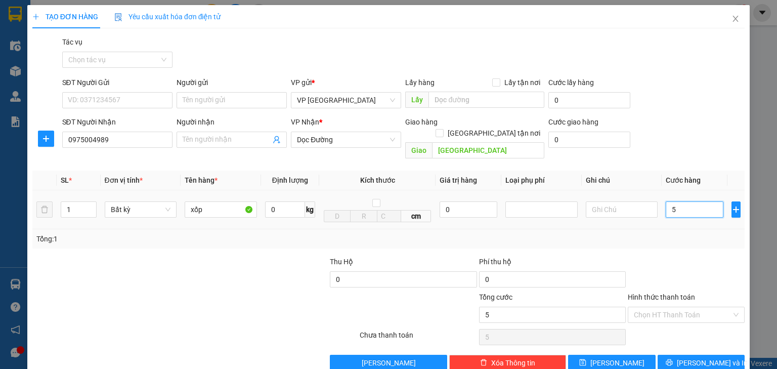
type input "50"
type input "500"
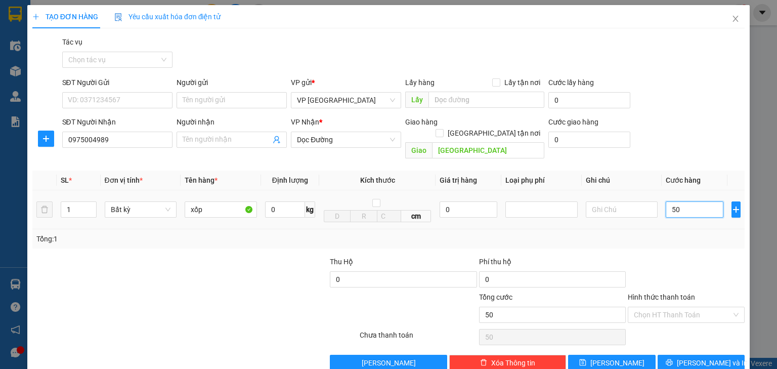
type input "500"
type input "5.000"
type input "50.000"
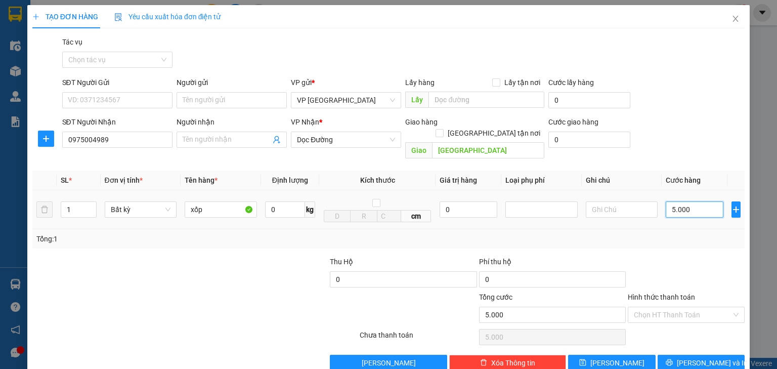
type input "50.000"
click at [688, 357] on span "Lưu và In" at bounding box center [712, 362] width 71 height 11
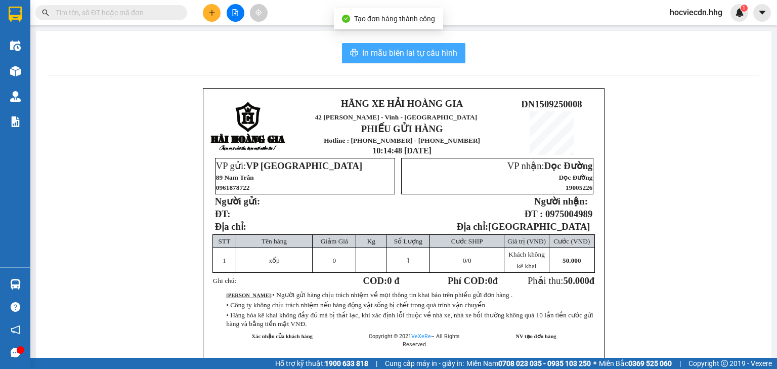
click at [401, 57] on span "In mẫu biên lai tự cấu hình" at bounding box center [409, 53] width 95 height 13
